Goal: Find specific page/section: Find specific page/section

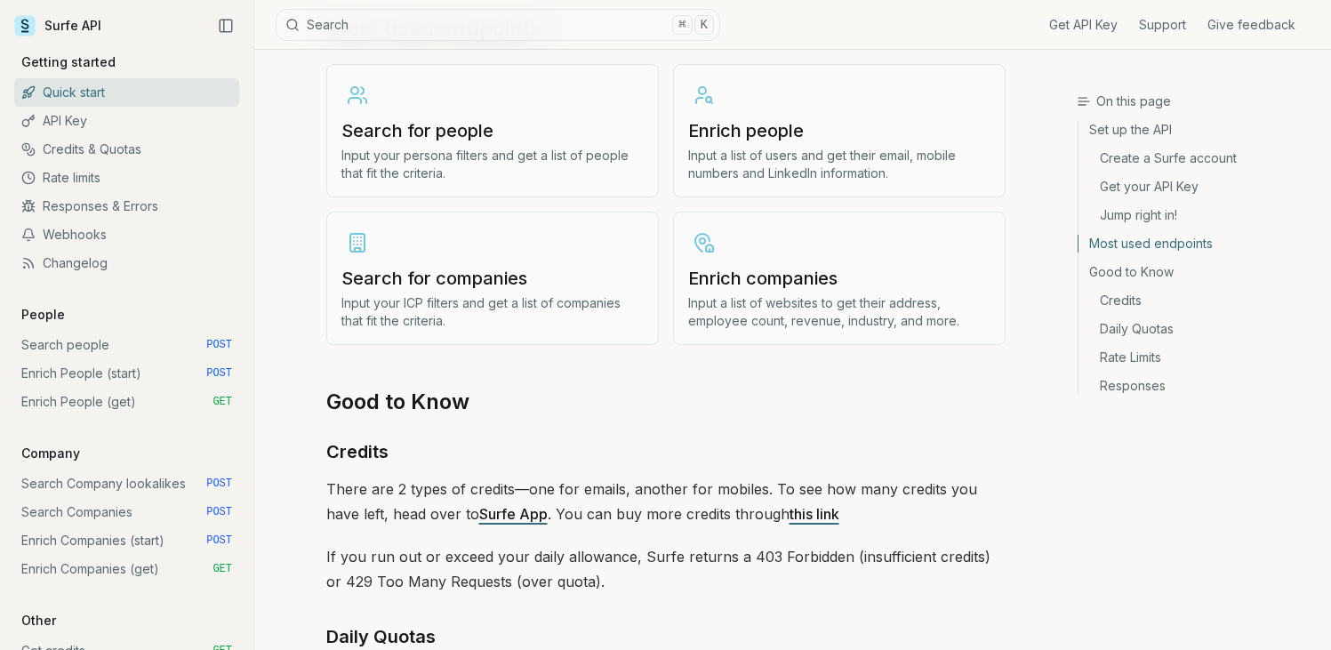
scroll to position [2181, 0]
click at [71, 341] on link "Search people POST" at bounding box center [126, 345] width 225 height 28
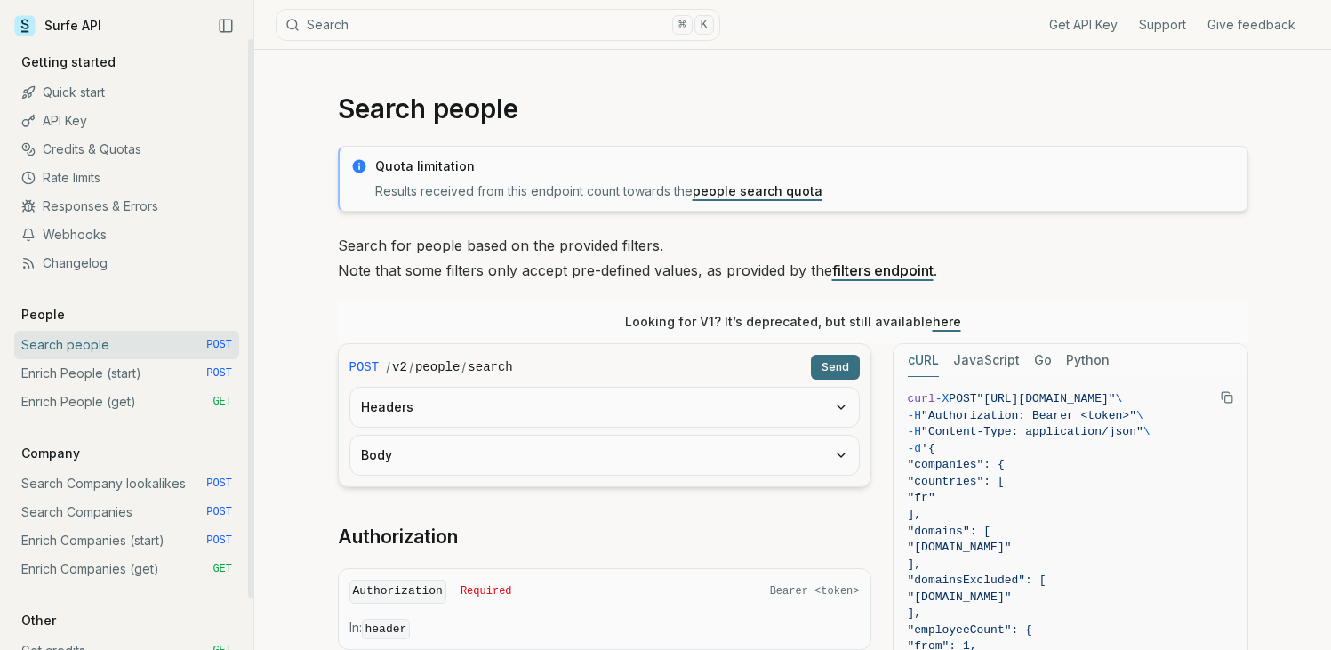
click at [72, 508] on link "Search Companies POST" at bounding box center [126, 512] width 225 height 28
